Goal: Task Accomplishment & Management: Manage account settings

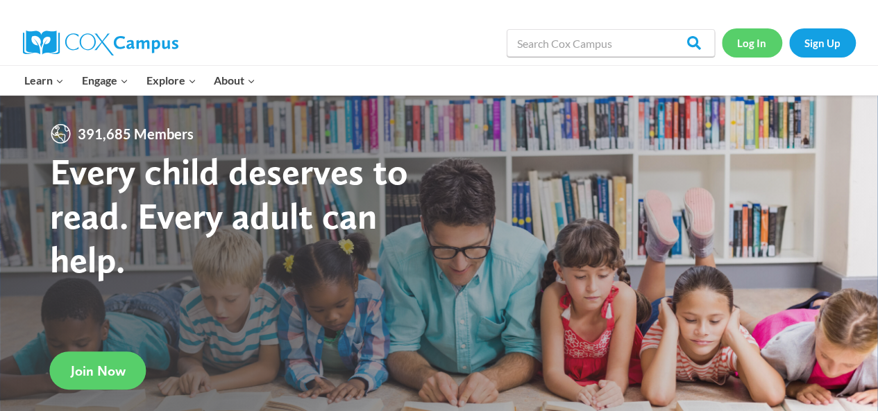
click at [758, 40] on link "Log In" at bounding box center [752, 42] width 60 height 28
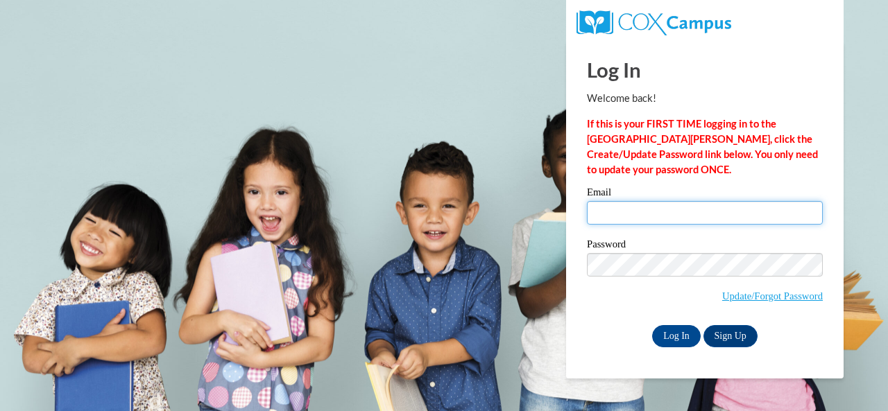
click at [702, 217] on input "Email" at bounding box center [705, 213] width 236 height 24
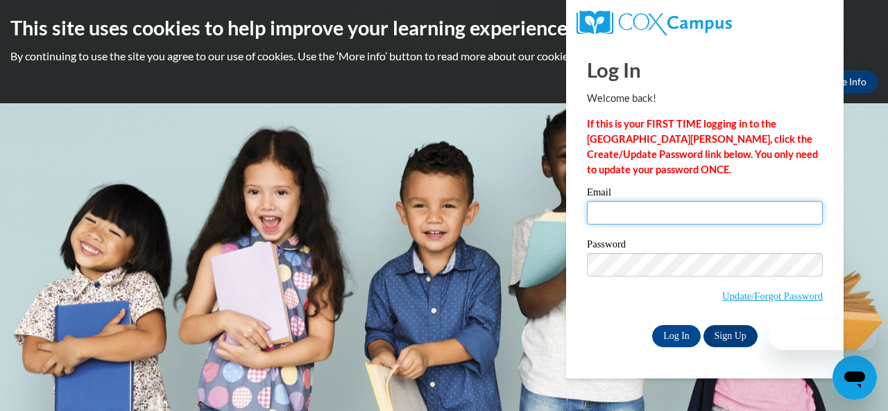
type input "s"
type input "[PERSON_NAME][EMAIL_ADDRESS][PERSON_NAME][DOMAIN_NAME]"
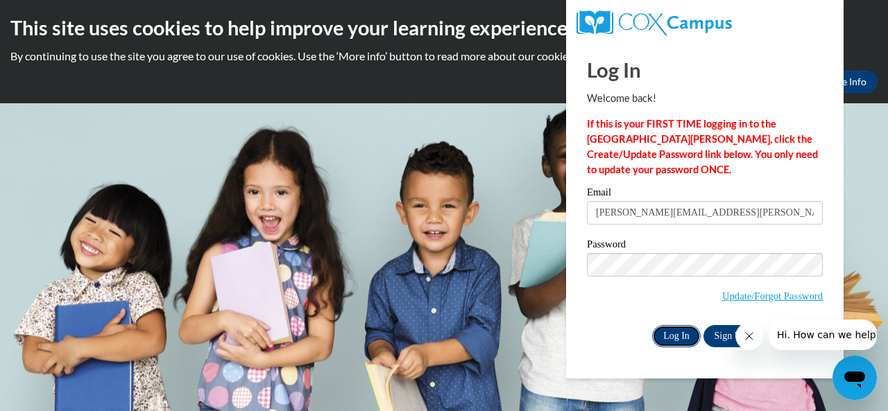
click at [680, 337] on input "Log In" at bounding box center [676, 336] width 49 height 22
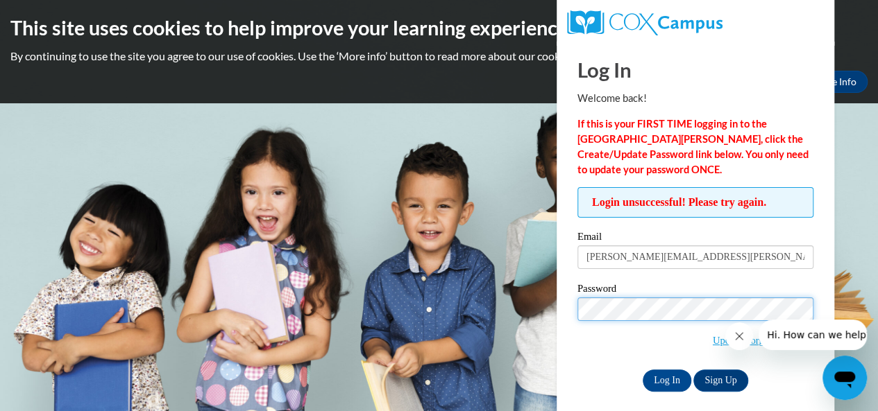
click at [642, 370] on input "Log In" at bounding box center [666, 381] width 49 height 22
click at [746, 337] on button "Close message from company" at bounding box center [739, 337] width 28 height 28
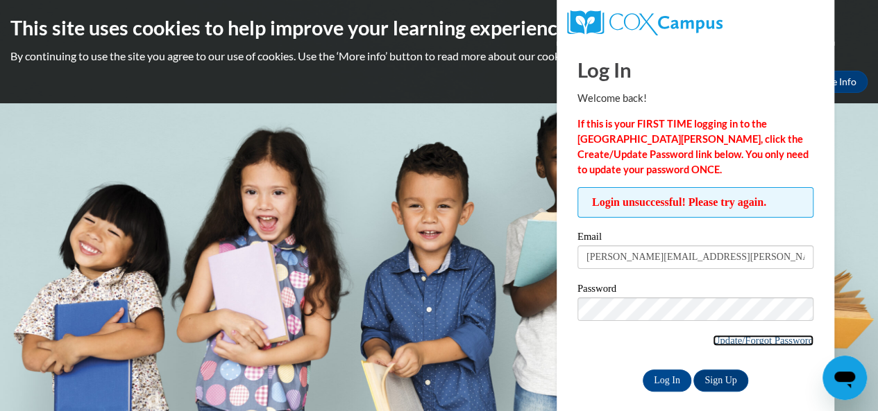
click at [737, 341] on link "Update/Forgot Password" at bounding box center [763, 340] width 101 height 11
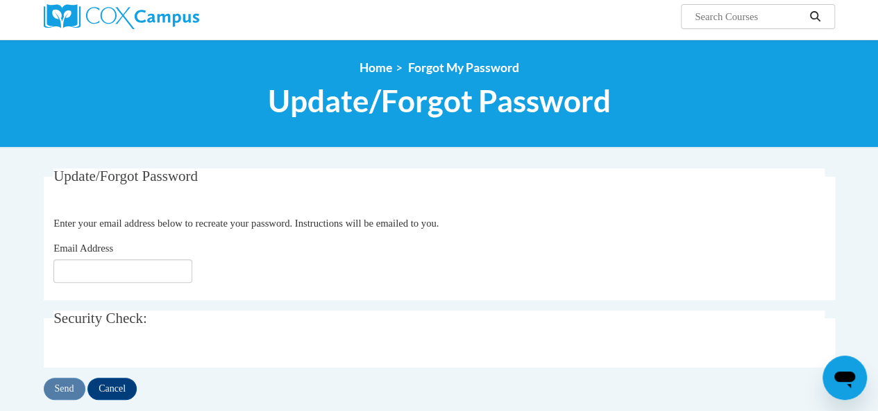
scroll to position [208, 0]
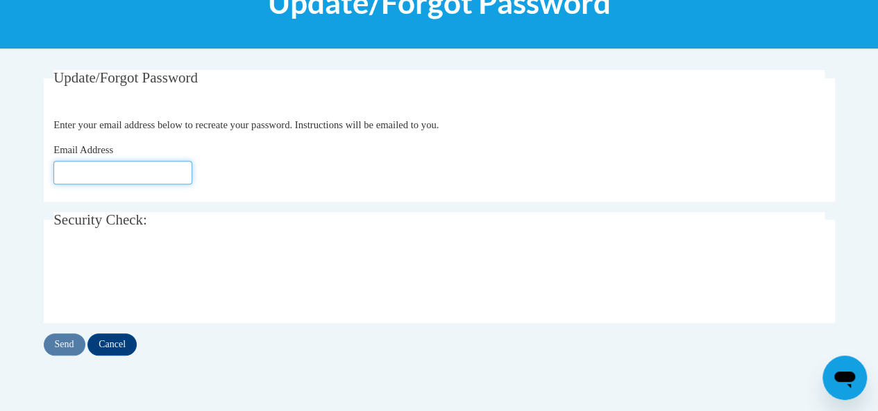
click at [130, 176] on input "Email Address" at bounding box center [122, 173] width 139 height 24
type input "[EMAIL_ADDRESS][DOMAIN_NAME]"
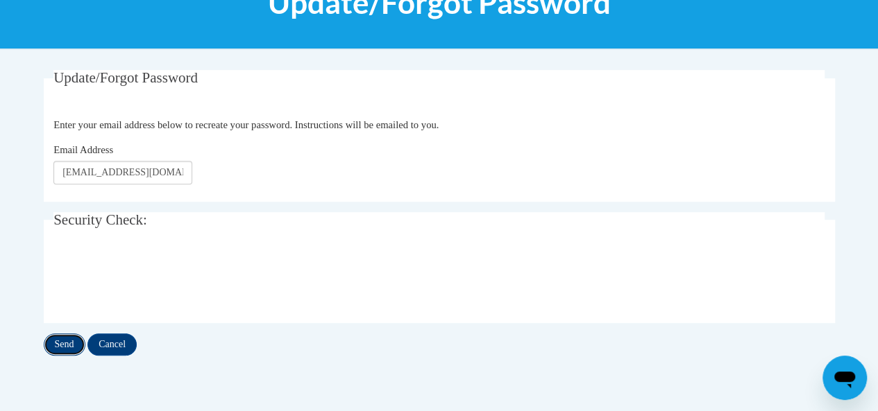
click at [75, 338] on input "Send" at bounding box center [65, 345] width 42 height 22
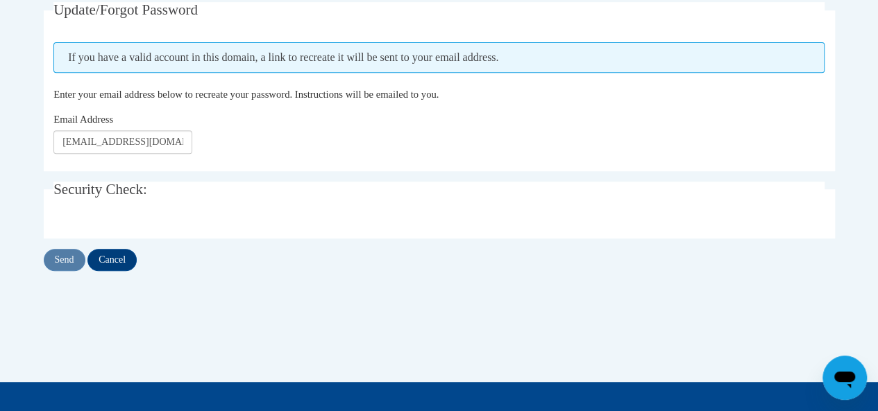
scroll to position [278, 0]
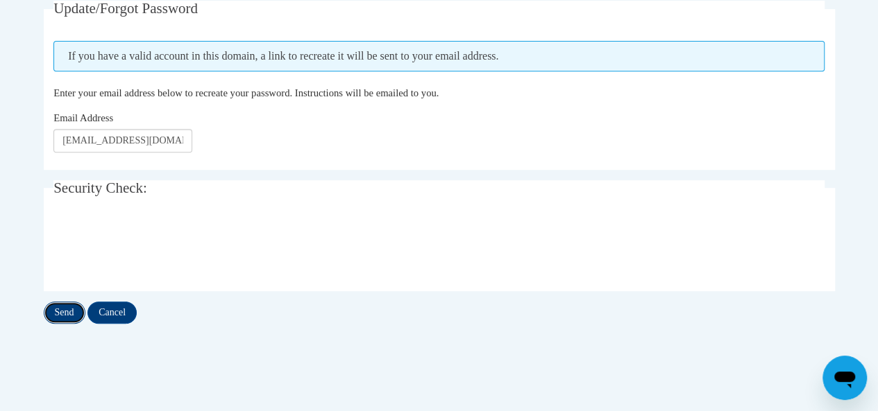
click at [62, 306] on input "Send" at bounding box center [65, 313] width 42 height 22
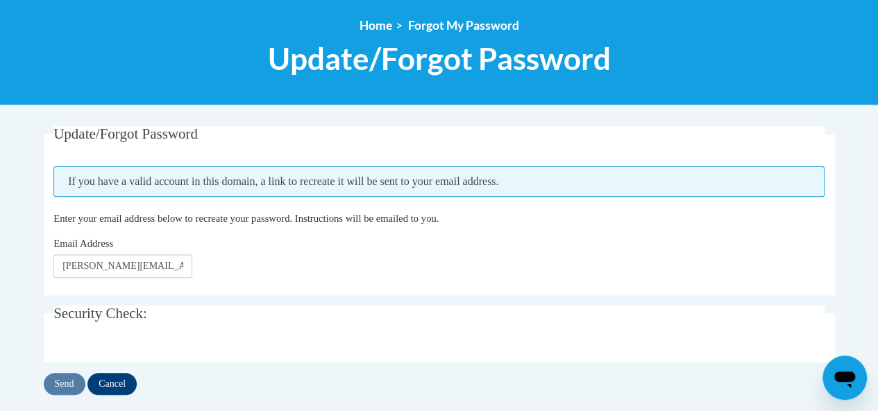
scroll to position [278, 0]
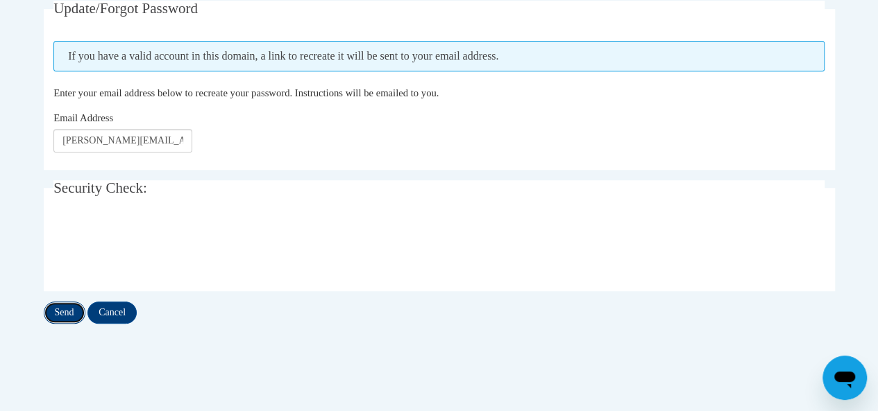
click at [55, 313] on input "Send" at bounding box center [65, 313] width 42 height 22
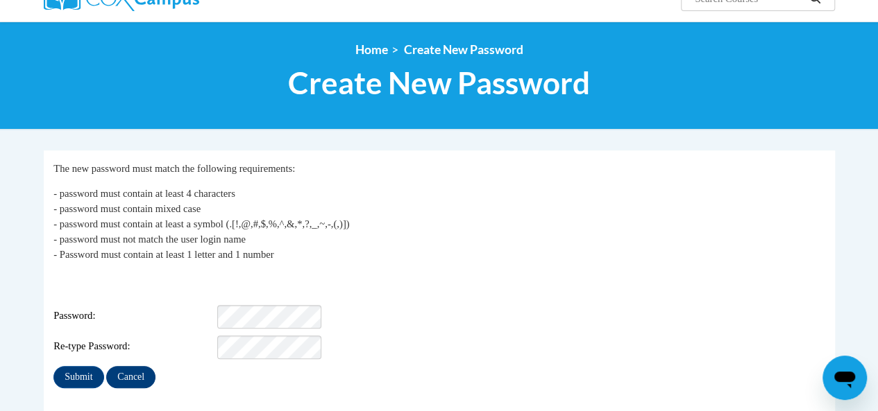
scroll to position [208, 0]
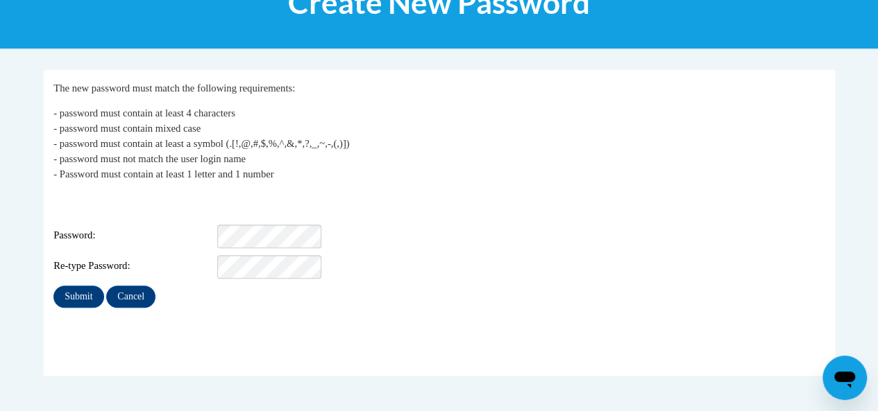
click at [255, 210] on div "Login: radney.shakiyla@muscogee.k12.ga.us Password: Re-type Password:" at bounding box center [438, 235] width 771 height 87
click at [53, 286] on input "Submit" at bounding box center [78, 297] width 50 height 22
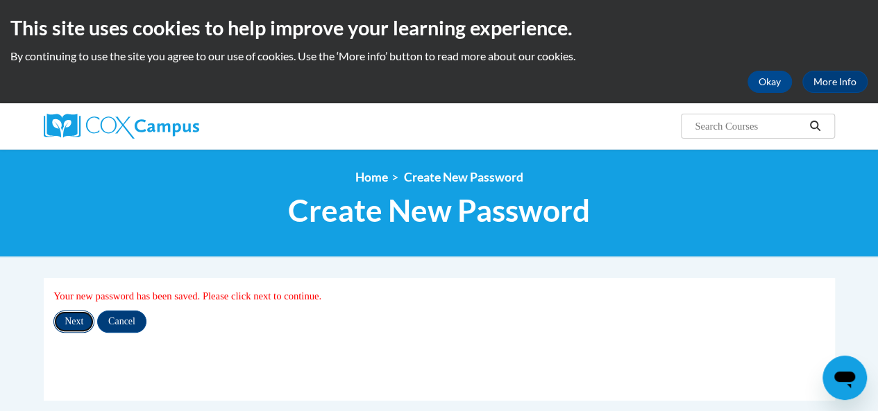
click at [69, 321] on input "Next" at bounding box center [73, 322] width 41 height 22
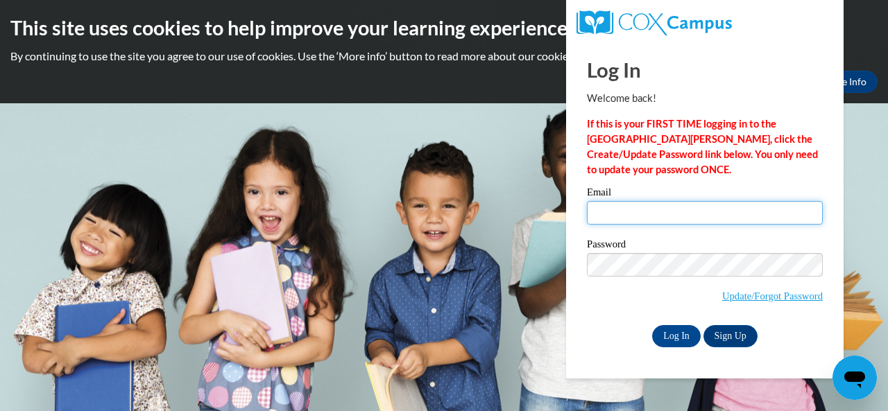
click at [661, 213] on input "Email" at bounding box center [705, 213] width 236 height 24
type input "[PERSON_NAME][EMAIL_ADDRESS][PERSON_NAME][DOMAIN_NAME]"
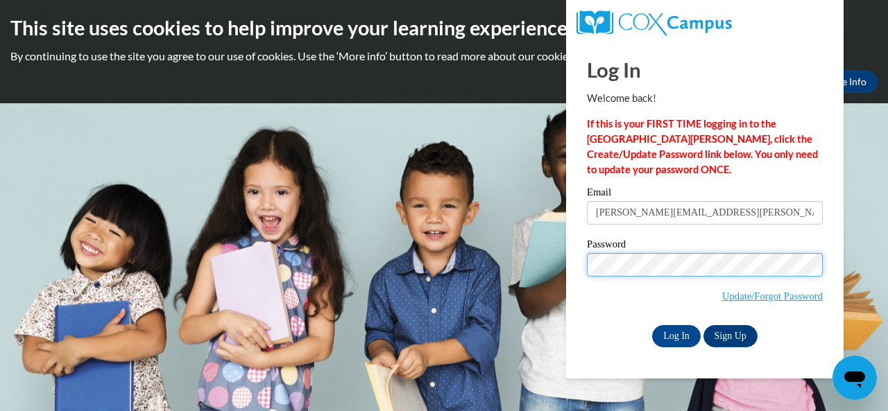
click at [485, 280] on body "This site uses cookies to help improve your learning experience. By continuing …" at bounding box center [444, 205] width 888 height 411
click at [864, 244] on body "This site uses cookies to help improve your learning experience. By continuing …" at bounding box center [444, 205] width 888 height 411
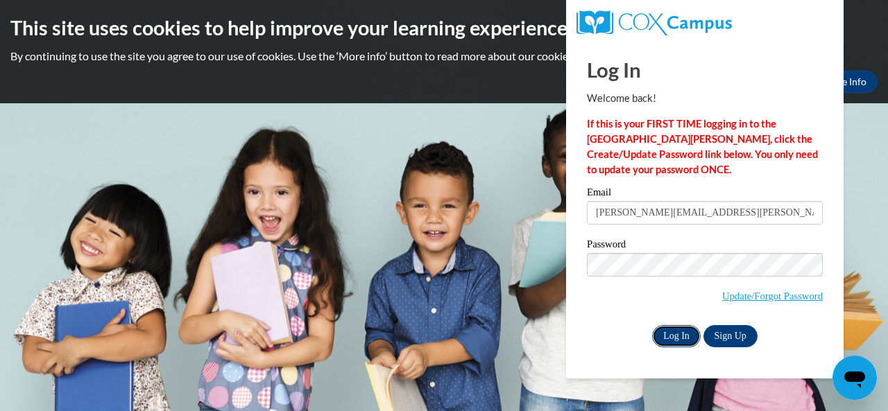
drag, startPoint x: 667, startPoint y: 331, endPoint x: 665, endPoint y: 338, distance: 7.2
click at [666, 333] on input "Log In" at bounding box center [676, 336] width 49 height 22
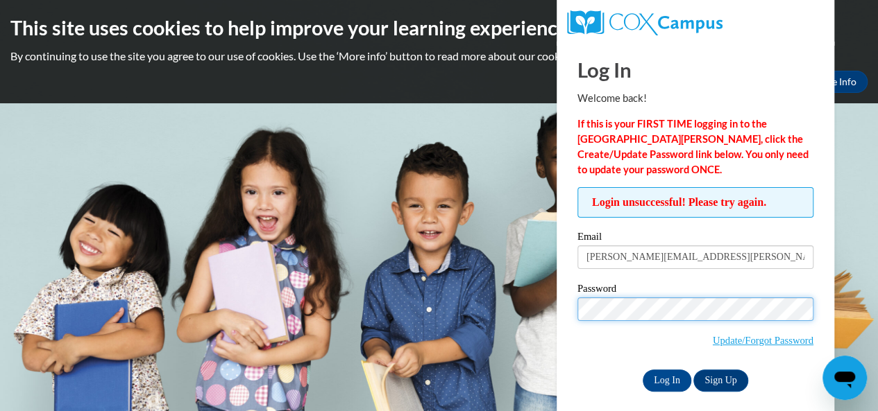
click at [642, 370] on input "Log In" at bounding box center [666, 381] width 49 height 22
click at [666, 293] on label "Password" at bounding box center [695, 291] width 236 height 14
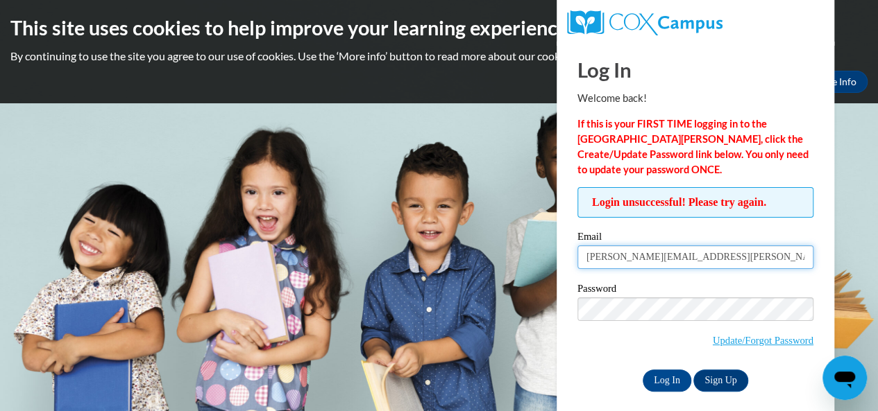
click at [755, 255] on input "[PERSON_NAME][EMAIL_ADDRESS][PERSON_NAME][DOMAIN_NAME]" at bounding box center [695, 258] width 236 height 24
click at [465, 149] on body "This site uses cookies to help improve your learning experience. By continuing …" at bounding box center [439, 205] width 878 height 411
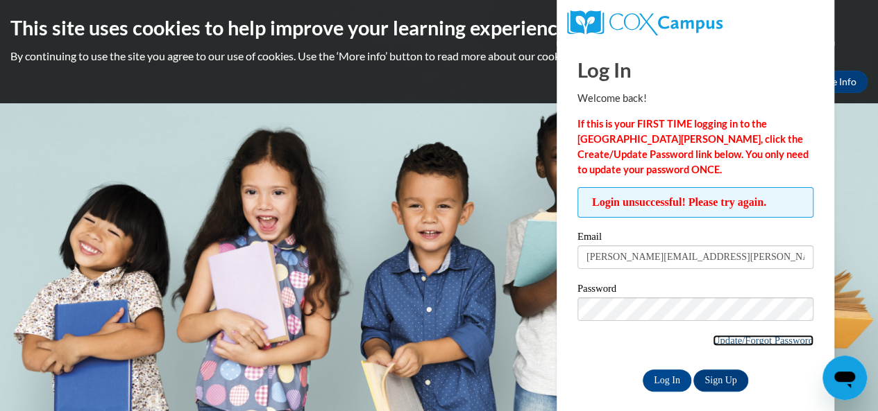
click at [751, 339] on link "Update/Forgot Password" at bounding box center [763, 340] width 101 height 11
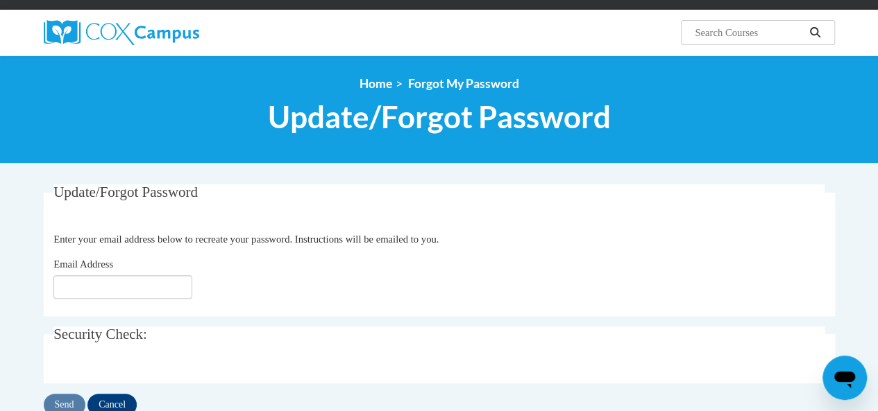
scroll to position [139, 0]
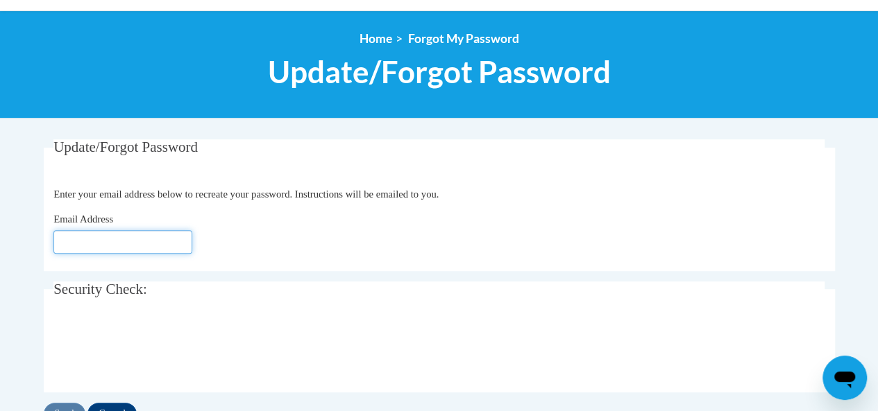
click at [120, 245] on input "Email Address" at bounding box center [122, 242] width 139 height 24
type input "[PERSON_NAME][EMAIL_ADDRESS][PERSON_NAME][DOMAIN_NAME]"
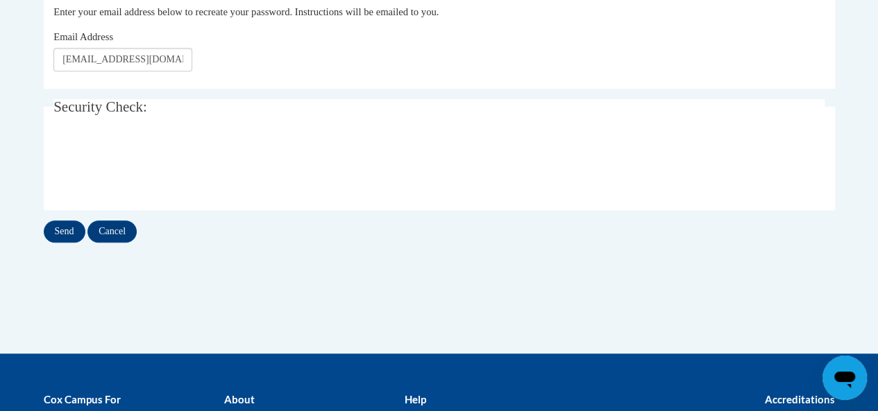
scroll to position [347, 0]
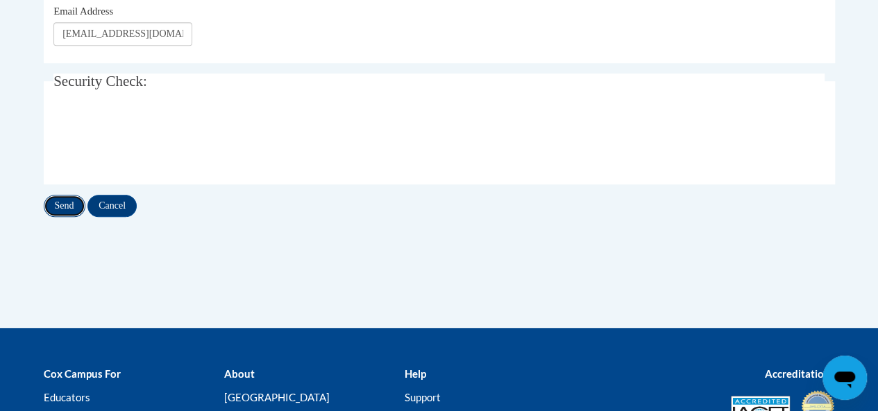
click at [57, 201] on input "Send" at bounding box center [65, 206] width 42 height 22
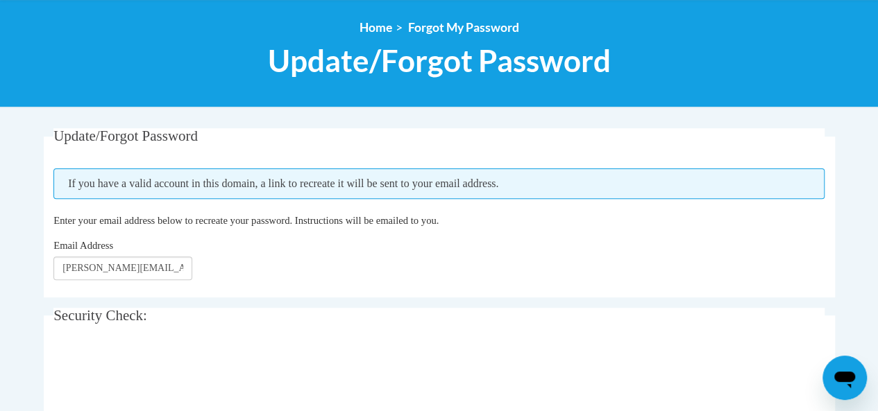
scroll to position [139, 0]
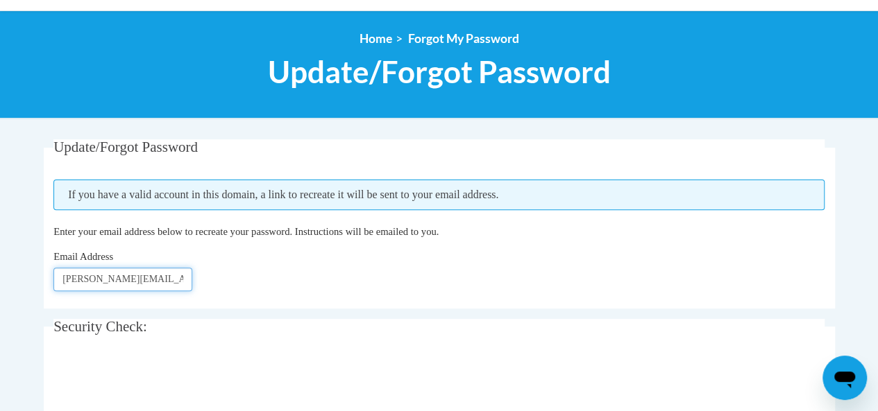
click at [148, 280] on input "[PERSON_NAME][EMAIL_ADDRESS][PERSON_NAME][DOMAIN_NAME]" at bounding box center [122, 280] width 139 height 24
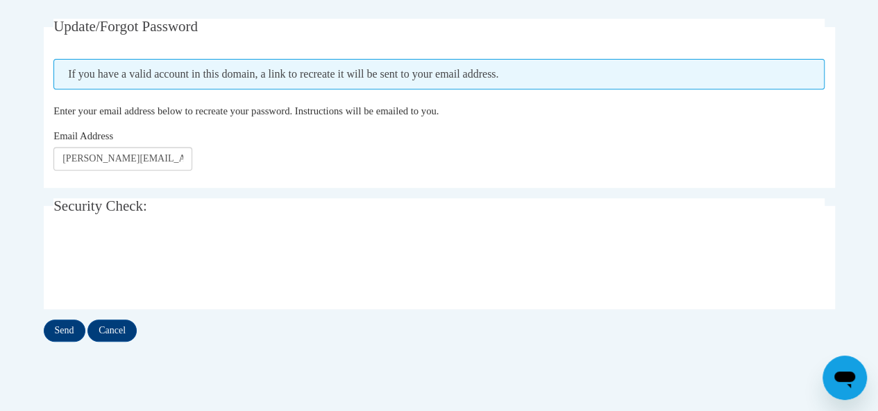
scroll to position [347, 0]
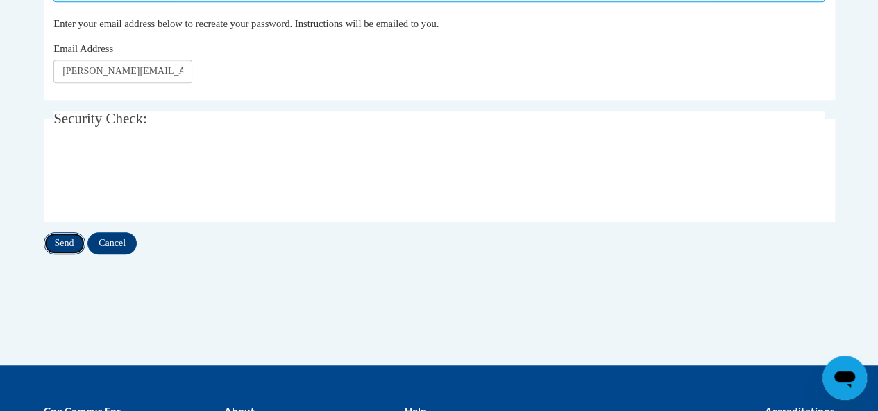
click at [61, 242] on input "Send" at bounding box center [65, 243] width 42 height 22
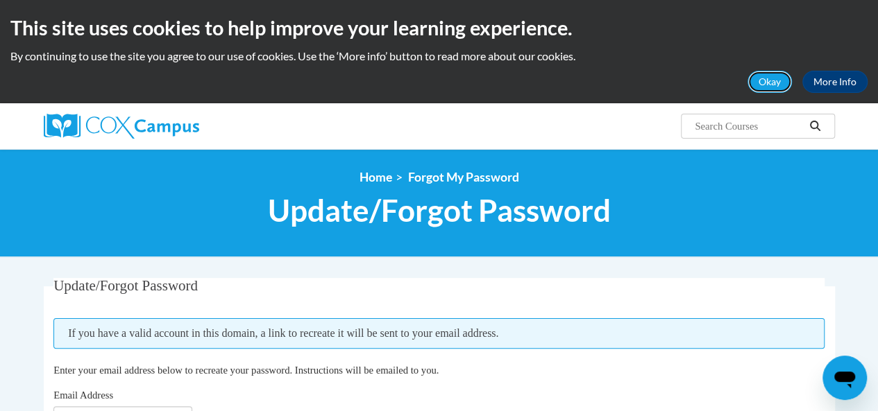
click at [777, 83] on button "Okay" at bounding box center [769, 82] width 44 height 22
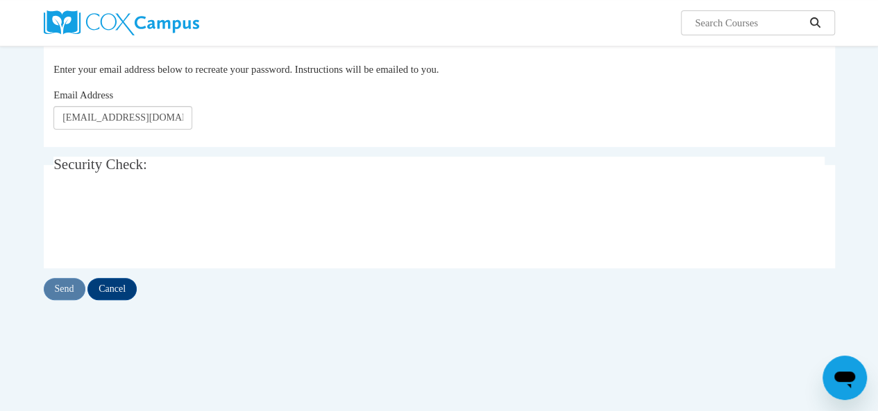
scroll to position [208, 0]
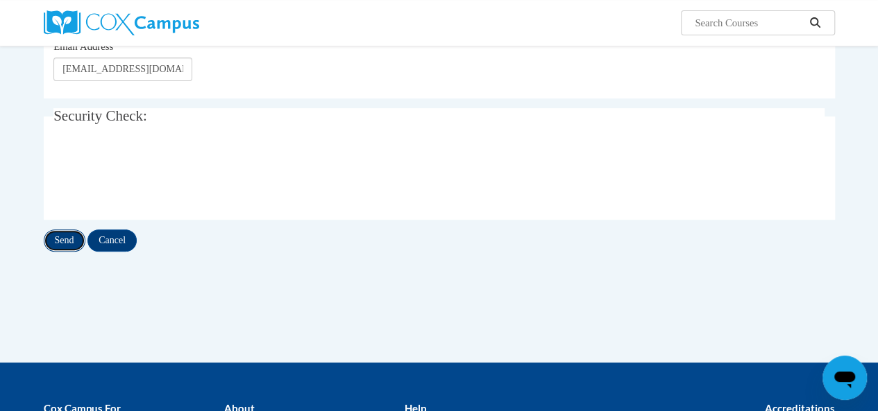
click at [67, 239] on input "Send" at bounding box center [65, 241] width 42 height 22
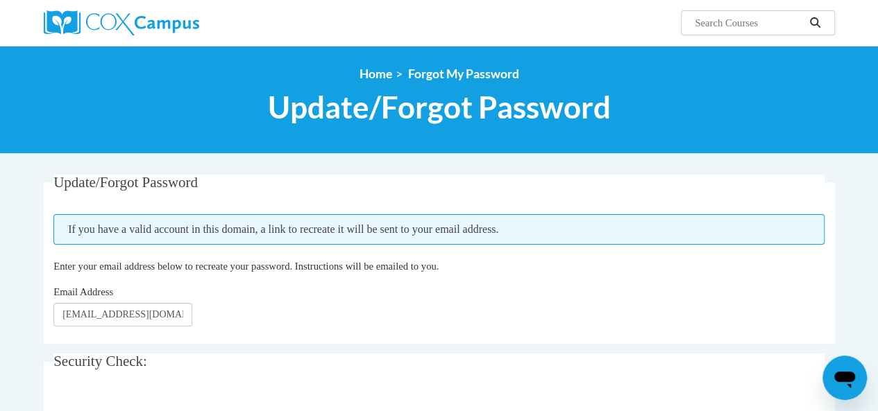
click at [376, 117] on span "Update/Forgot Password" at bounding box center [439, 107] width 343 height 37
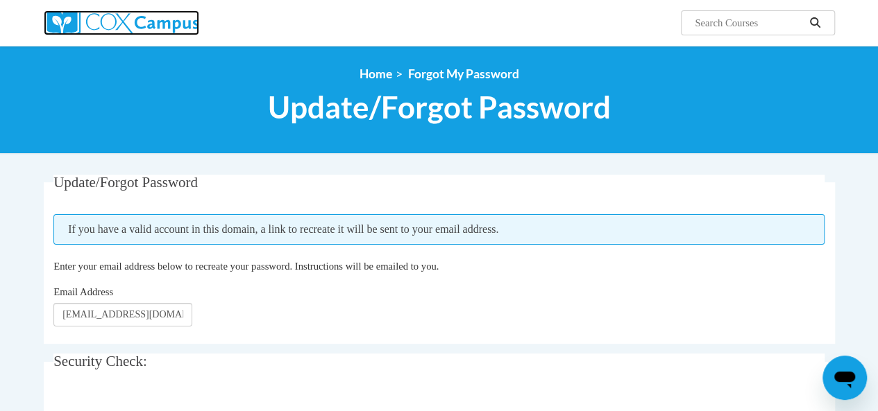
click at [77, 17] on img at bounding box center [121, 22] width 155 height 25
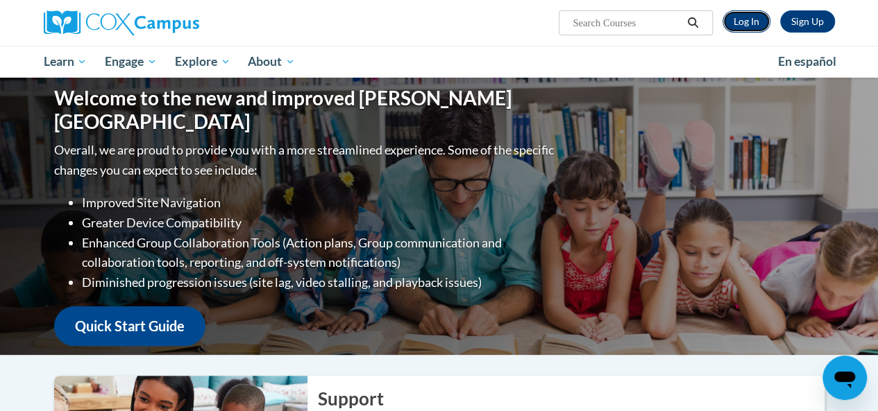
click at [739, 27] on link "Log In" at bounding box center [746, 21] width 48 height 22
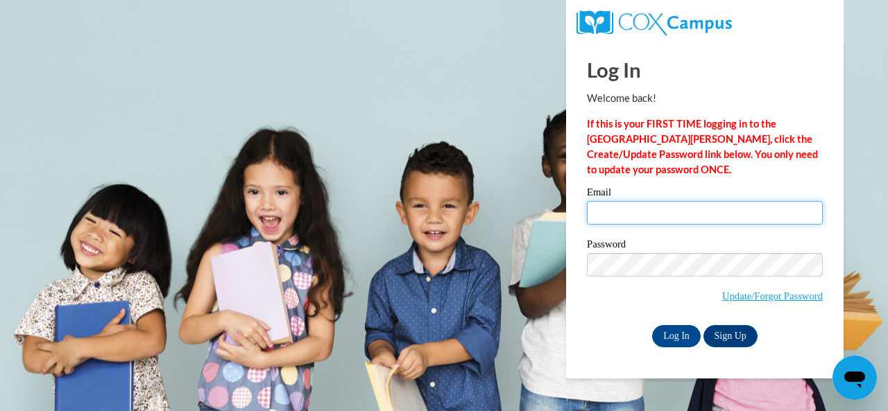
click at [633, 204] on input "Email" at bounding box center [705, 213] width 236 height 24
click at [708, 213] on input "Email" at bounding box center [705, 213] width 236 height 24
type input "[PERSON_NAME][EMAIL_ADDRESS][PERSON_NAME][DOMAIN_NAME]"
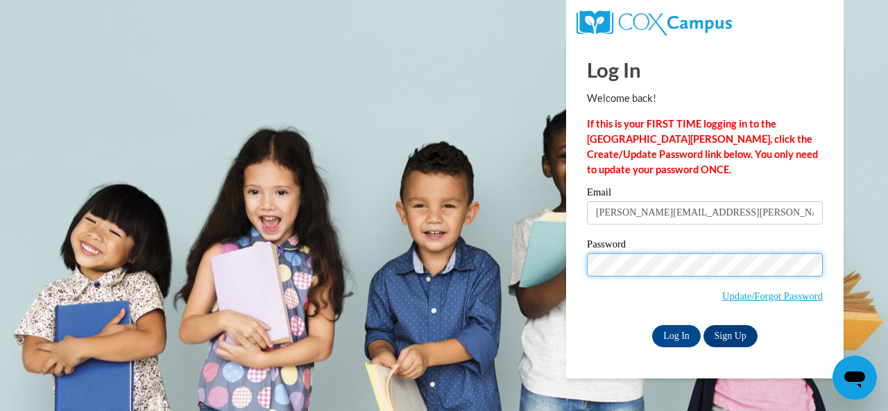
click at [552, 255] on body "Log In Welcome back! If this is your FIRST TIME logging in to the NEW Cox Campu…" at bounding box center [444, 205] width 888 height 411
click at [652, 325] on input "Log In" at bounding box center [676, 336] width 49 height 22
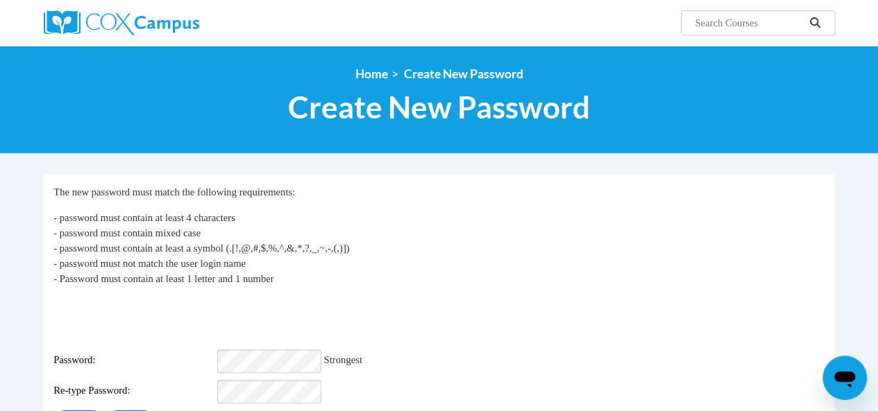
click at [383, 374] on div "My Password The new password must match the following requirements: - password …" at bounding box center [438, 309] width 771 height 248
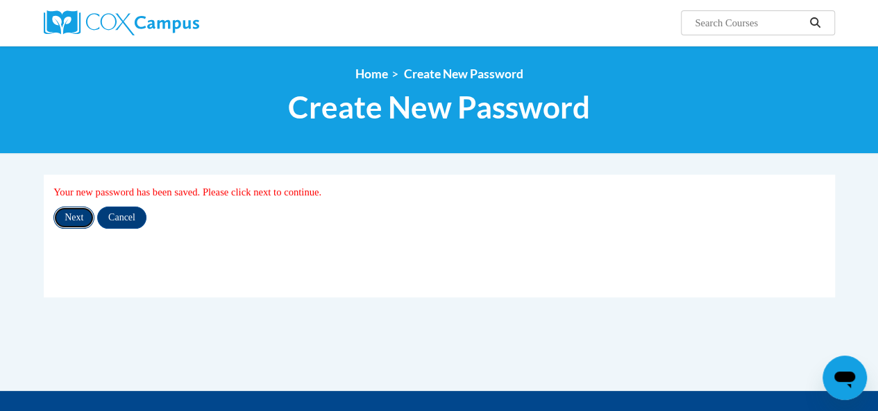
click at [85, 213] on input "Next" at bounding box center [73, 218] width 41 height 22
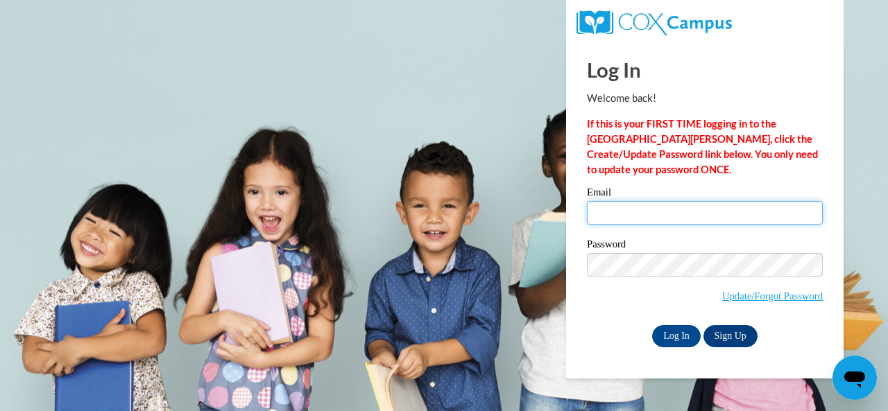
click at [607, 214] on input "Email" at bounding box center [705, 213] width 236 height 24
type input "[PERSON_NAME][EMAIL_ADDRESS][PERSON_NAME][DOMAIN_NAME]"
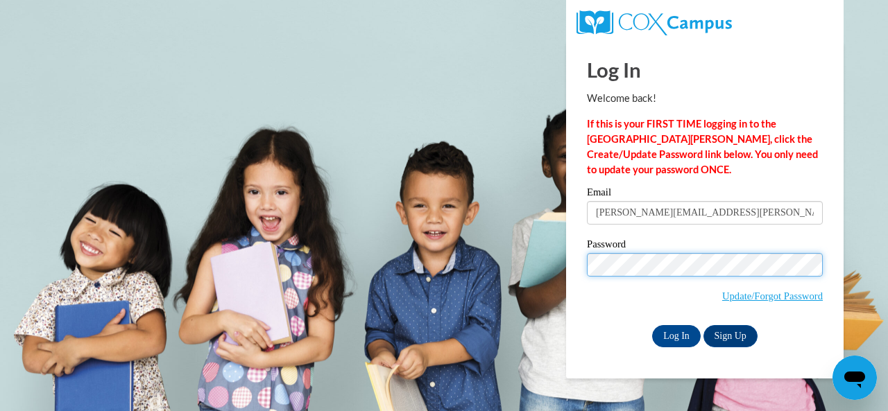
click at [453, 287] on body "Log In Welcome back! If this is your FIRST TIME logging in to the NEW Cox Campu…" at bounding box center [444, 205] width 888 height 411
click at [799, 185] on div "Log In Welcome back! If this is your FIRST TIME logging in to the NEW Cox Campu…" at bounding box center [705, 195] width 236 height 306
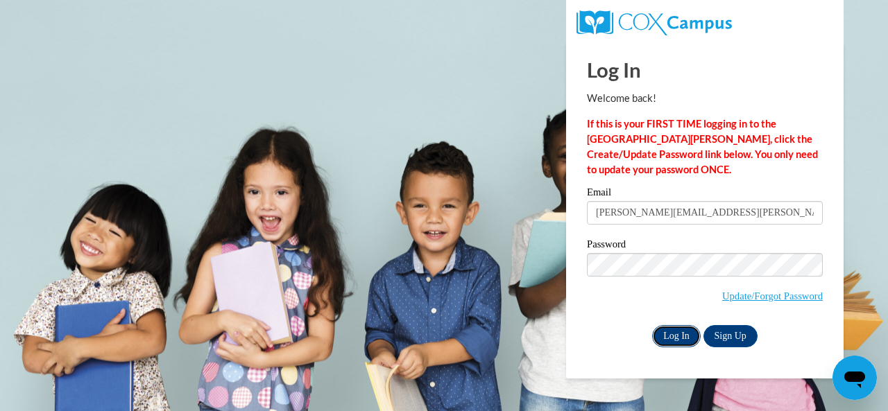
click at [684, 341] on input "Log In" at bounding box center [676, 336] width 49 height 22
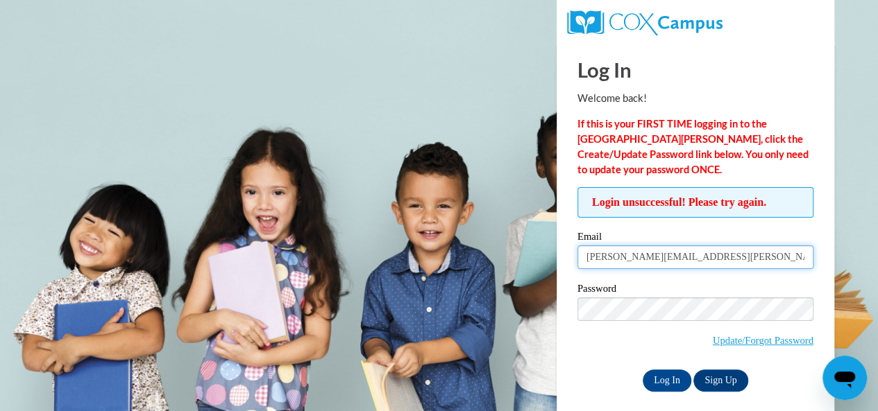
drag, startPoint x: 757, startPoint y: 262, endPoint x: 557, endPoint y: 256, distance: 199.9
click at [557, 256] on div "Log In Welcome back! If this is your FIRST TIME logging in to the NEW Cox Campu…" at bounding box center [695, 233] width 298 height 382
type input "e046734@muscogee.k12.ga.us"
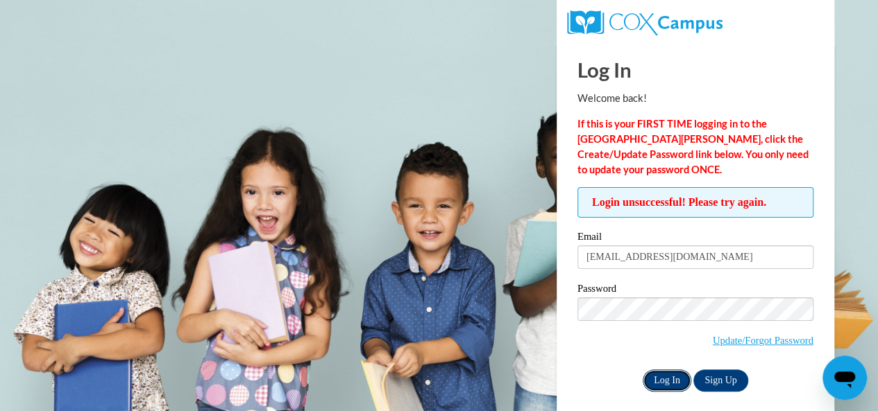
click at [665, 380] on input "Log In" at bounding box center [666, 381] width 49 height 22
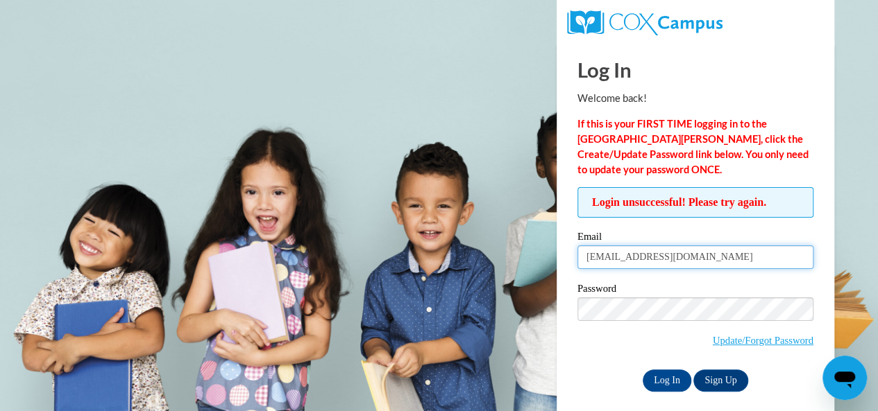
click at [592, 256] on input "e046734@muscogee.k12.ga.us" at bounding box center [695, 258] width 236 height 24
type input "[EMAIL_ADDRESS][DOMAIN_NAME]"
click at [580, 355] on div "Password Update/Forgot Password" at bounding box center [695, 325] width 236 height 82
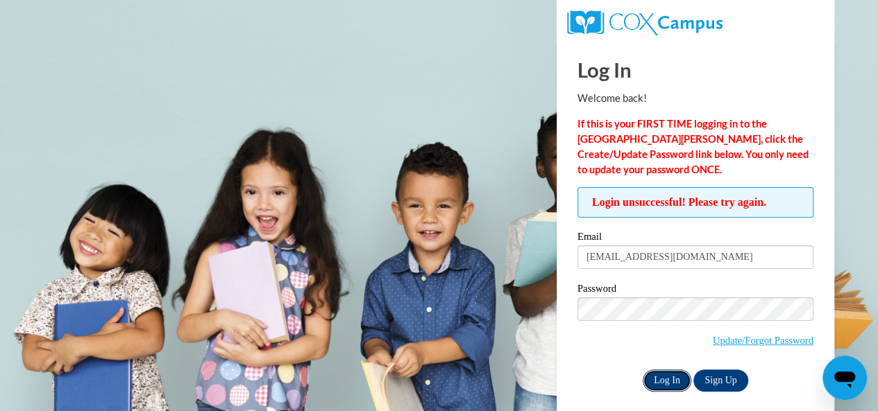
click at [665, 376] on input "Log In" at bounding box center [666, 381] width 49 height 22
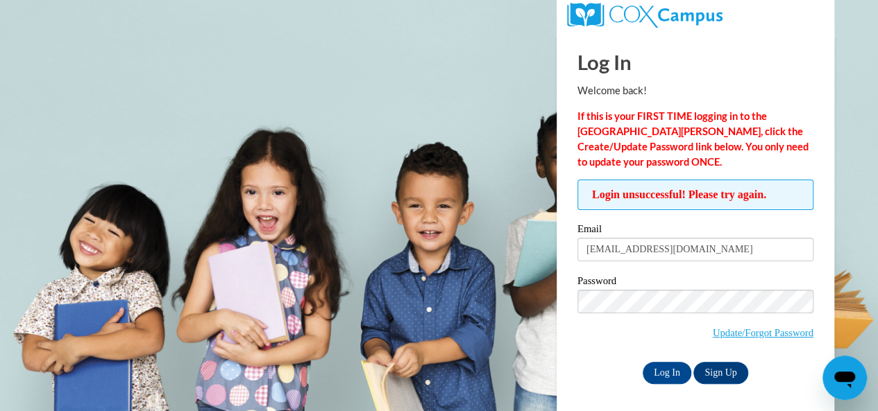
scroll to position [10, 0]
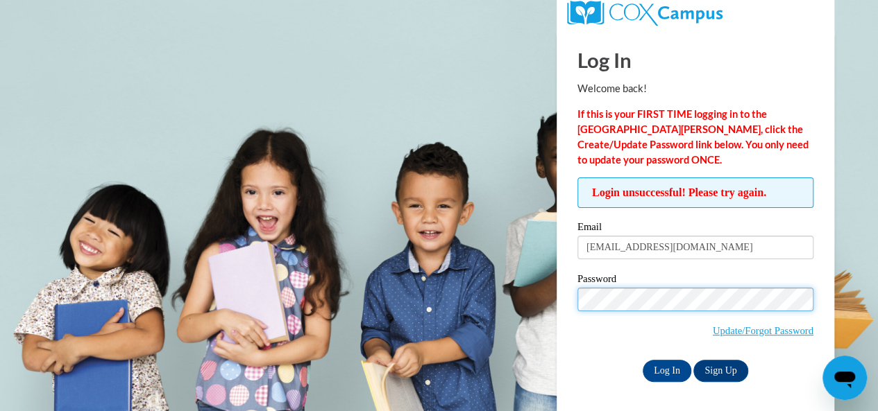
click at [428, 295] on body "Log In Welcome back! If this is your FIRST TIME logging in to the NEW Cox Campu…" at bounding box center [439, 195] width 878 height 411
click at [642, 360] on input "Log In" at bounding box center [666, 371] width 49 height 22
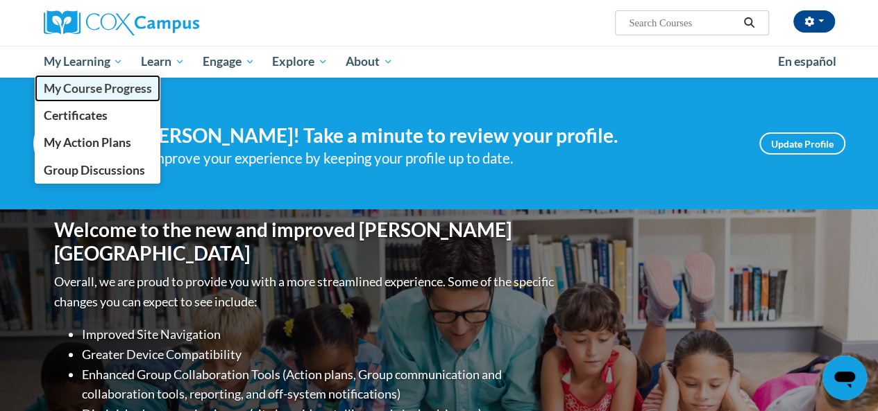
click at [108, 92] on span "My Course Progress" at bounding box center [97, 88] width 108 height 15
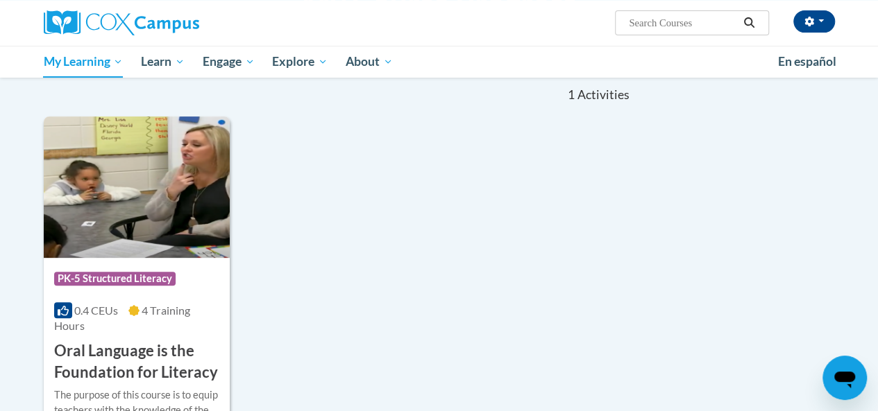
scroll to position [139, 0]
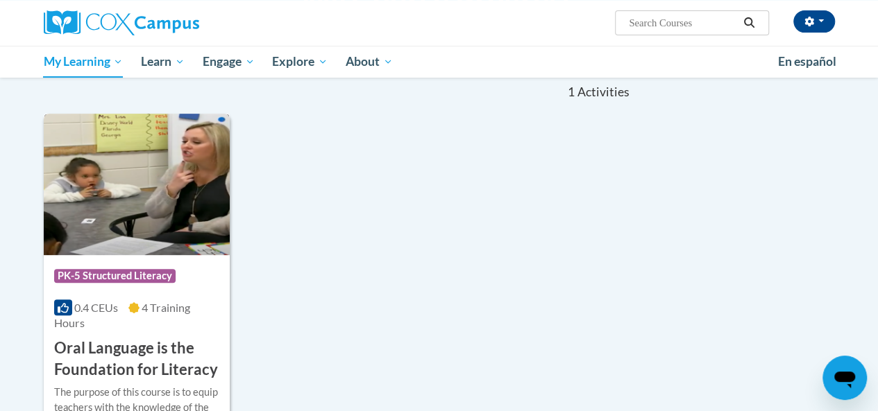
click at [147, 238] on img at bounding box center [137, 185] width 186 height 142
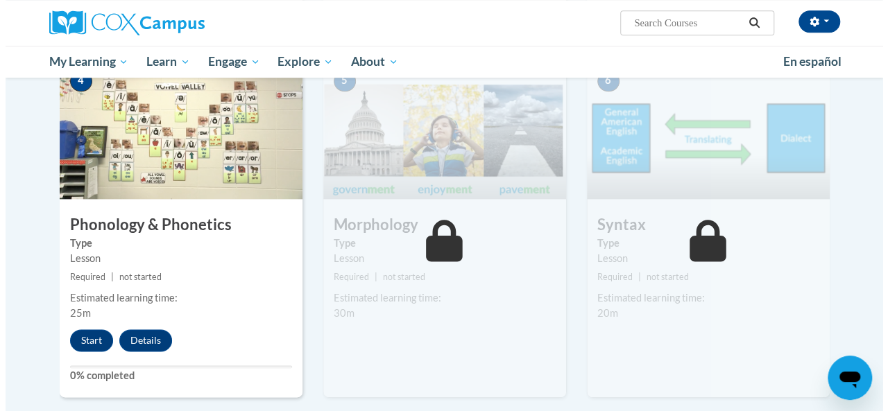
scroll to position [833, 0]
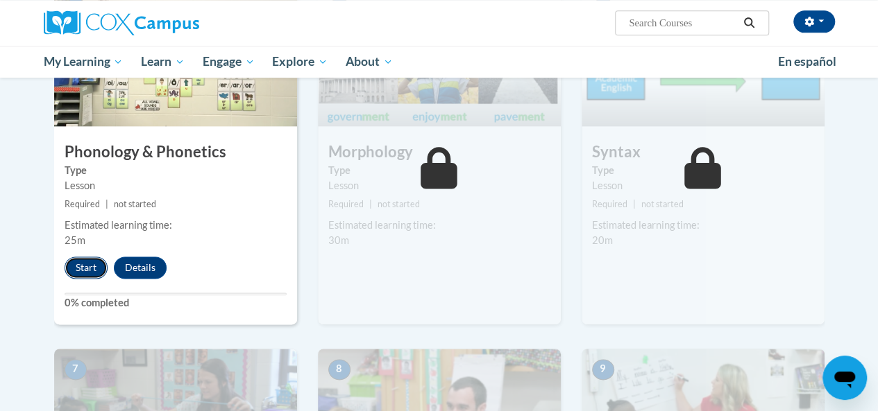
click at [94, 261] on button "Start" at bounding box center [86, 268] width 43 height 22
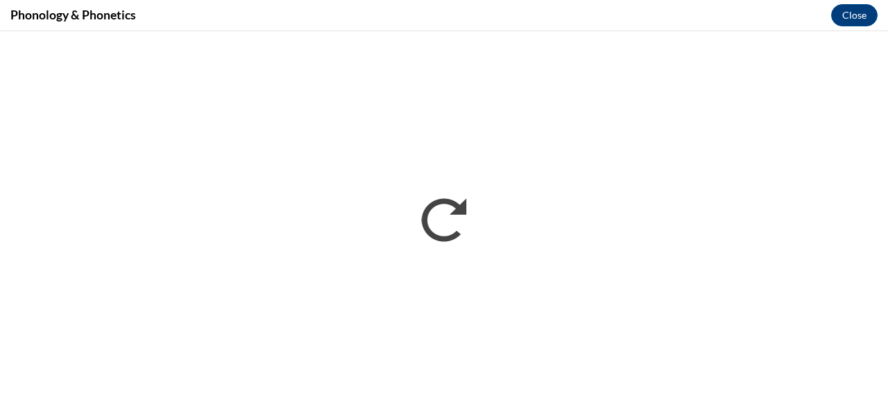
scroll to position [0, 0]
